Goal: Transaction & Acquisition: Download file/media

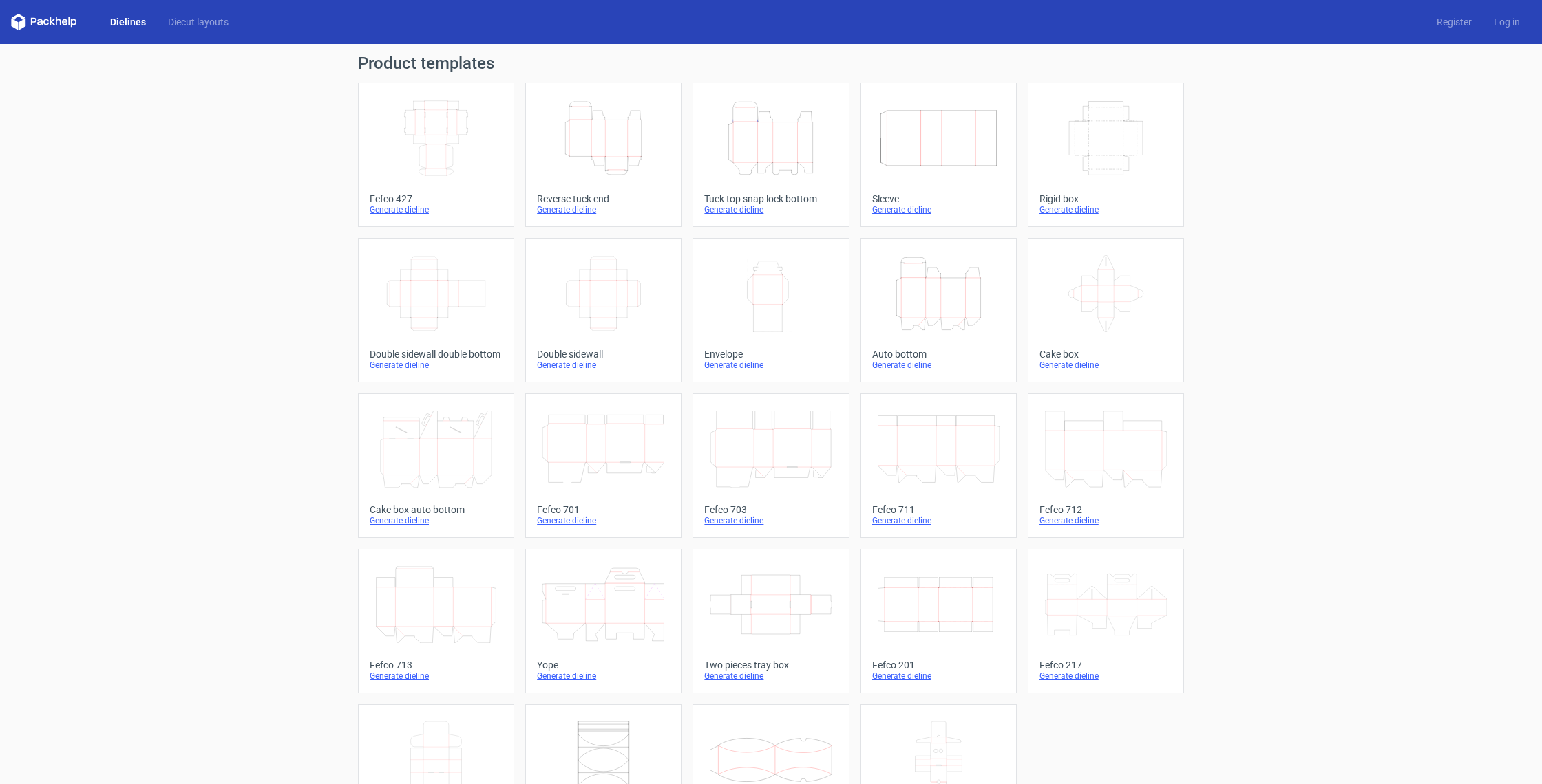
click at [572, 680] on div "Generate dieline" at bounding box center [603, 676] width 133 height 11
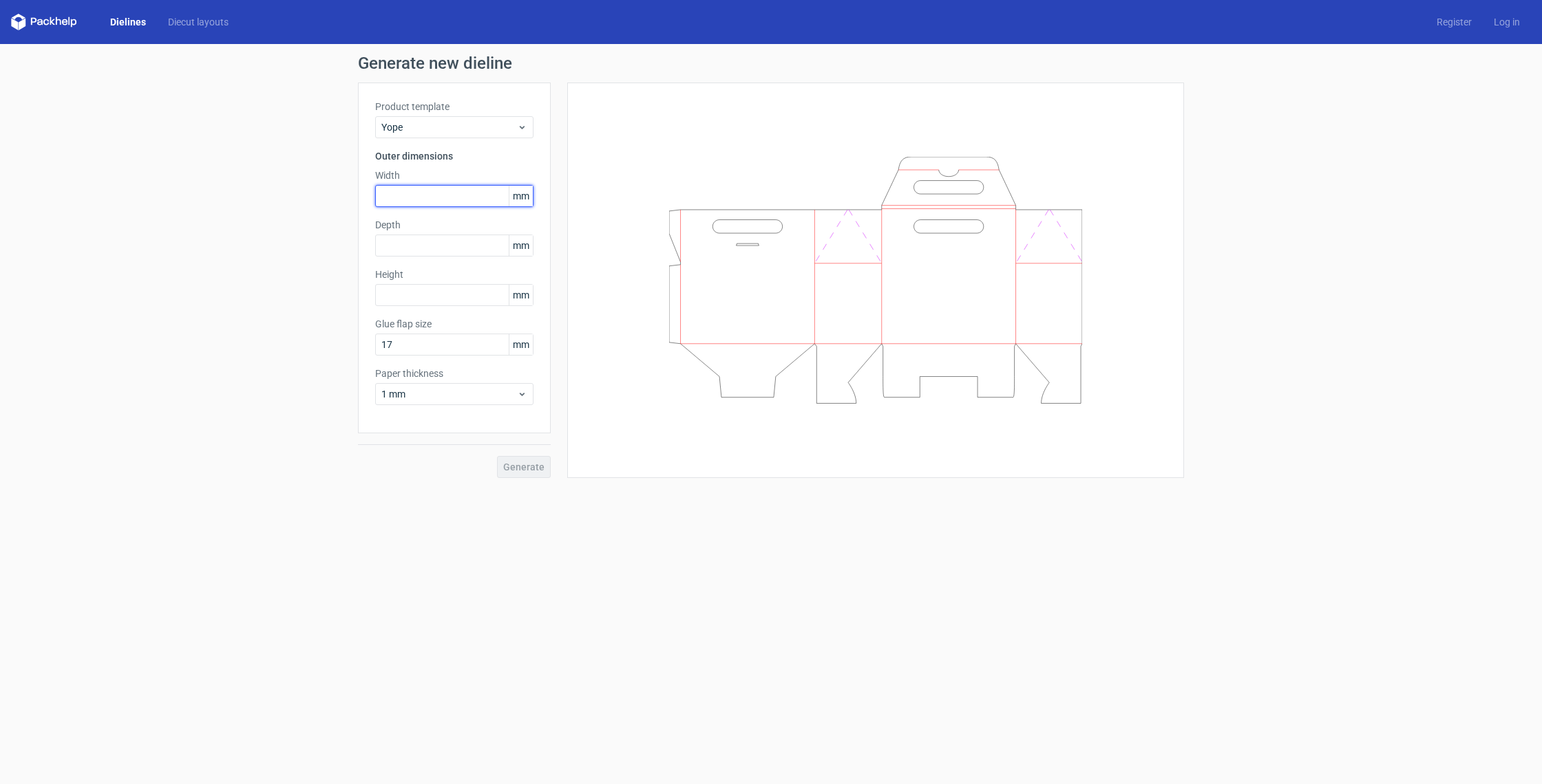
click at [433, 200] on input "text" at bounding box center [455, 196] width 158 height 22
type input "180"
click at [399, 298] on input "text" at bounding box center [455, 295] width 158 height 22
type input "200"
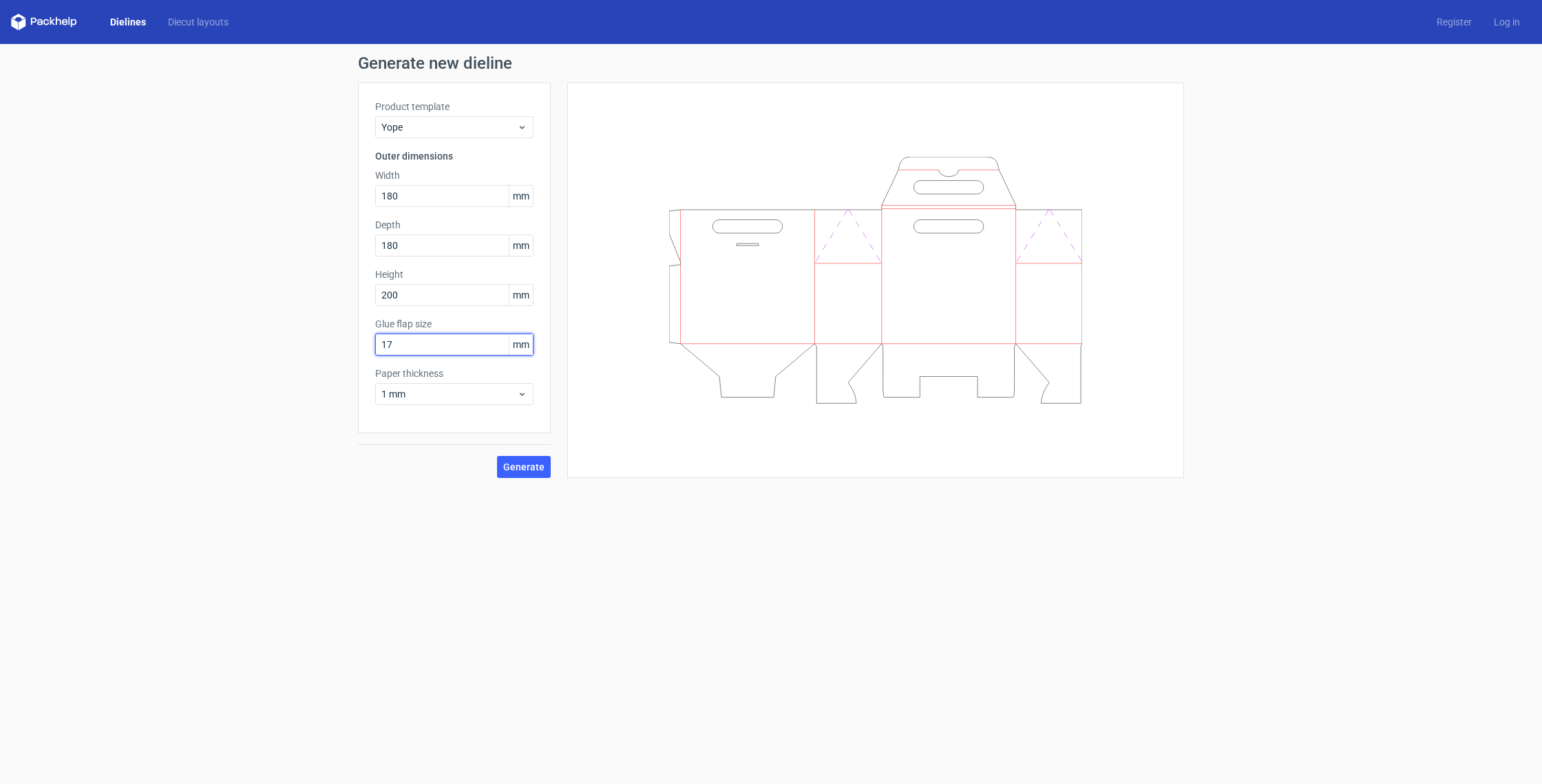
drag, startPoint x: 250, startPoint y: 333, endPoint x: 136, endPoint y: 335, distance: 114.0
click at [136, 335] on div "Generate new dieline Product template Yope Outer dimensions Width 180 mm Depth …" at bounding box center [771, 266] width 1542 height 445
type input "15"
click at [531, 466] on span "Generate" at bounding box center [523, 467] width 41 height 9
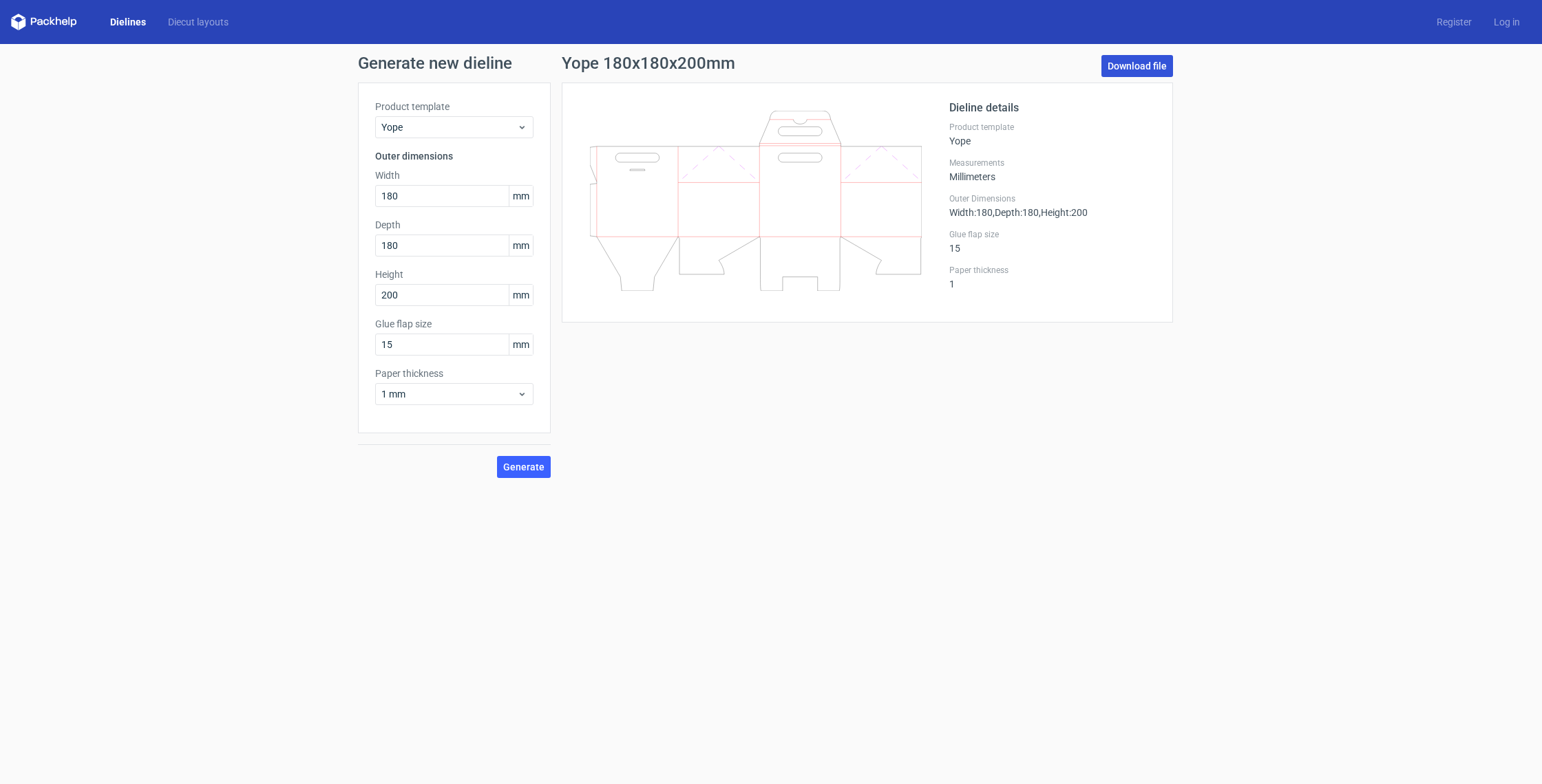
click at [1149, 65] on link "Download file" at bounding box center [1137, 66] width 72 height 22
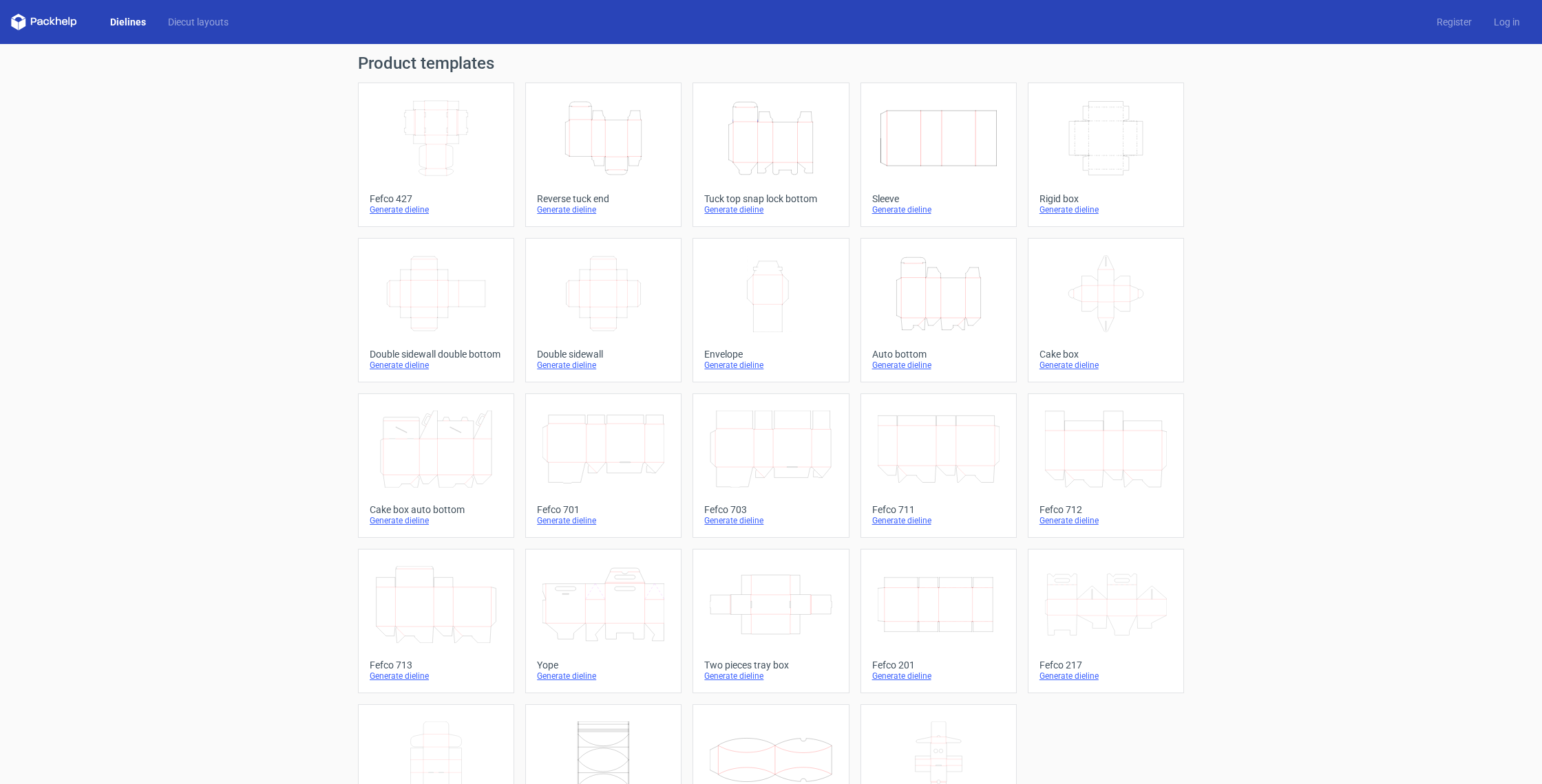
scroll to position [75, 0]
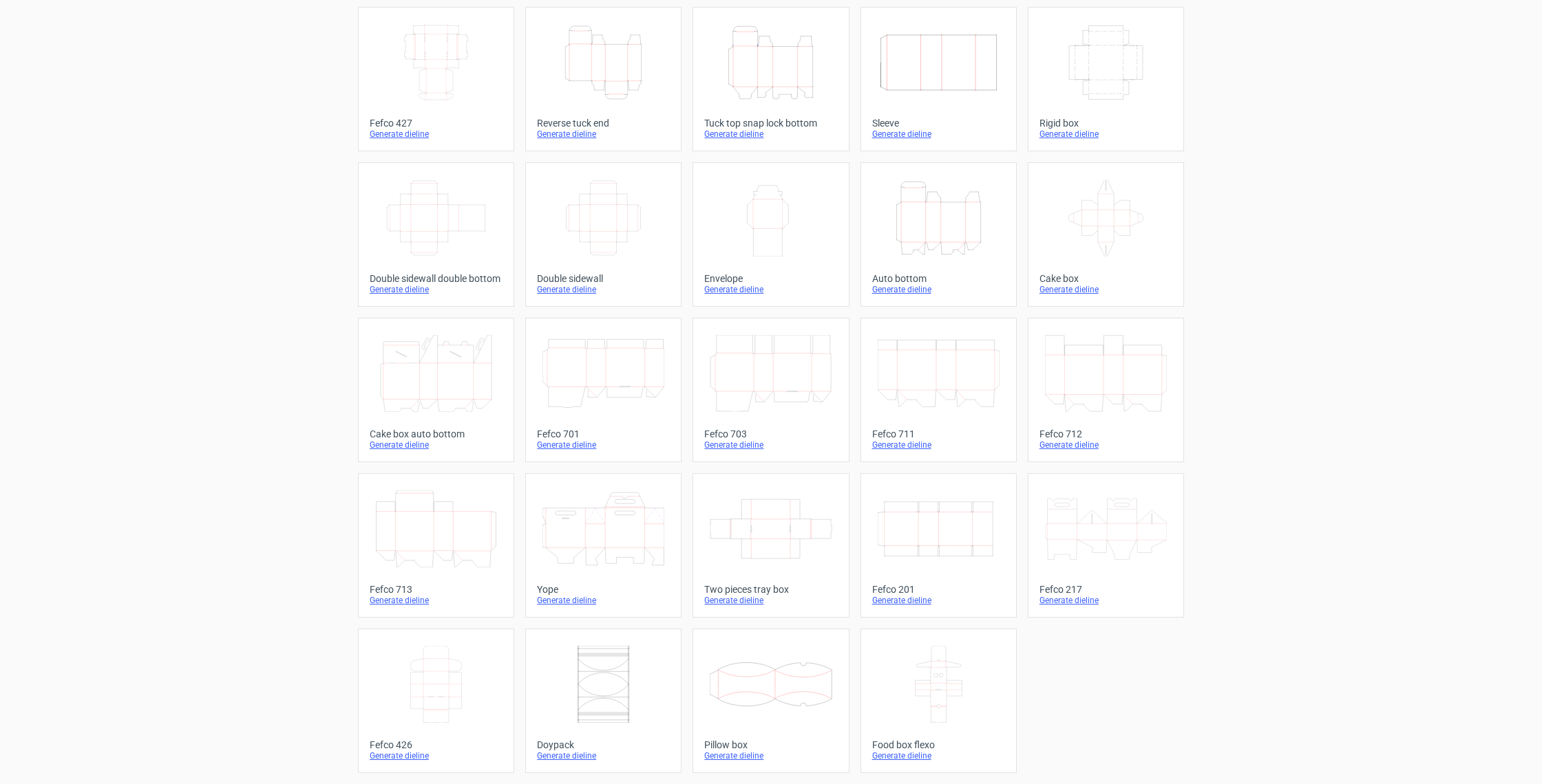
click at [1083, 602] on div "Generate dieline" at bounding box center [1105, 601] width 133 height 11
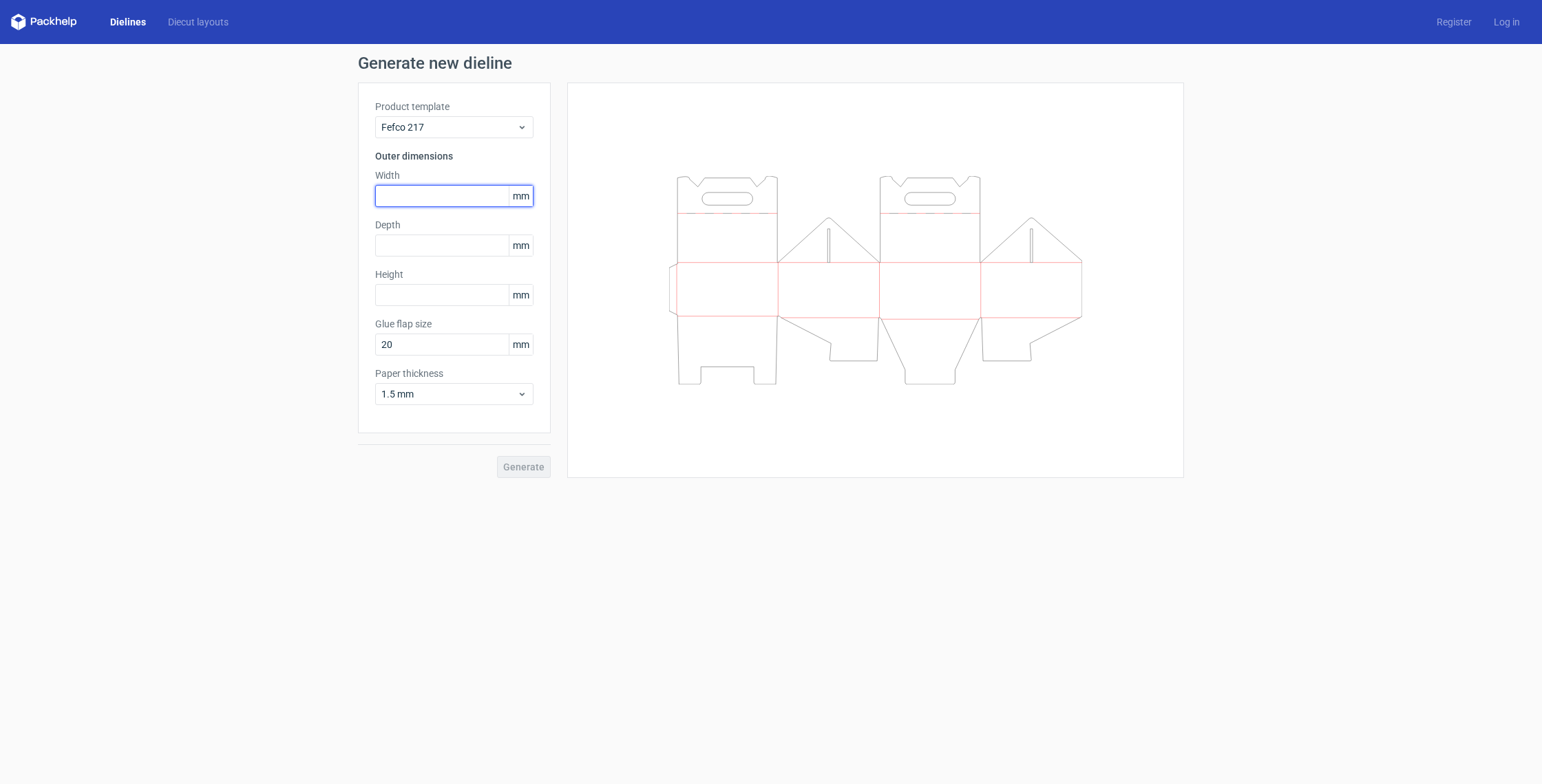
click at [397, 191] on input "text" at bounding box center [455, 196] width 158 height 22
type input "180"
type input "200"
drag, startPoint x: 489, startPoint y: 393, endPoint x: 436, endPoint y: 406, distance: 54.6
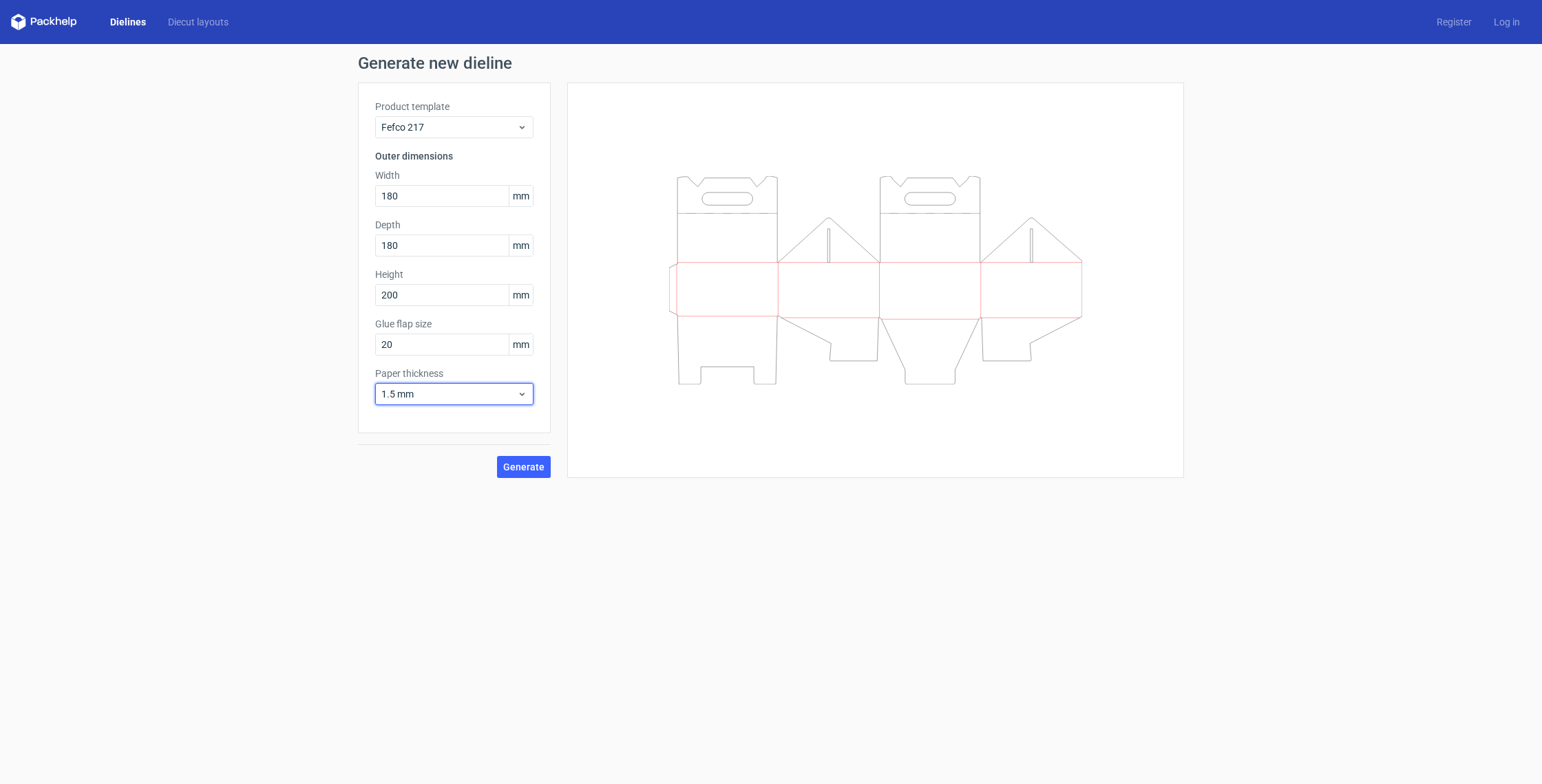
click at [488, 393] on span "1.5 mm" at bounding box center [449, 394] width 136 height 14
click at [424, 467] on div "1 mm" at bounding box center [454, 468] width 147 height 22
click at [532, 465] on span "Generate" at bounding box center [523, 467] width 41 height 9
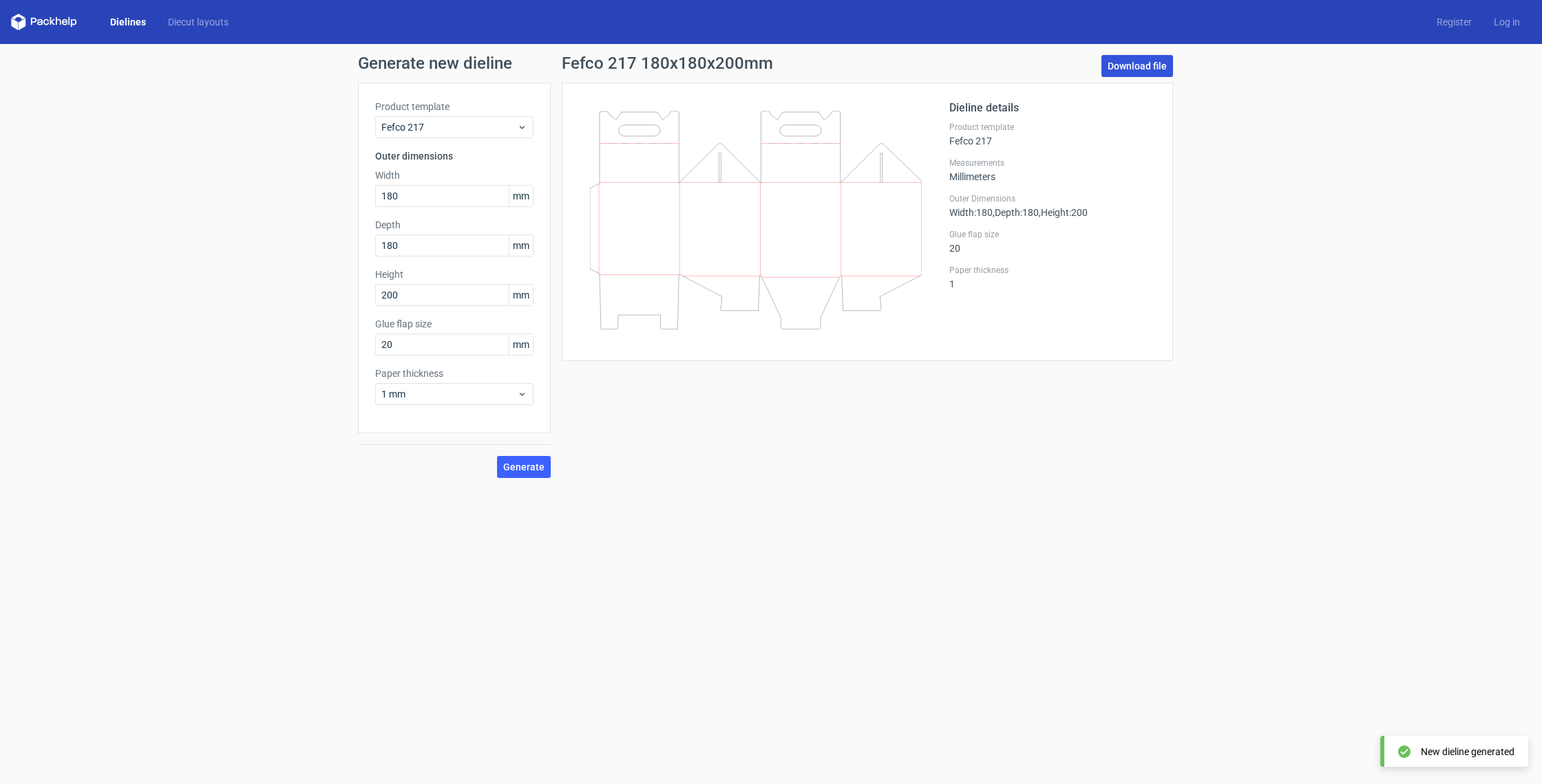
click at [1151, 68] on link "Download file" at bounding box center [1137, 66] width 72 height 22
